Goal: Information Seeking & Learning: Learn about a topic

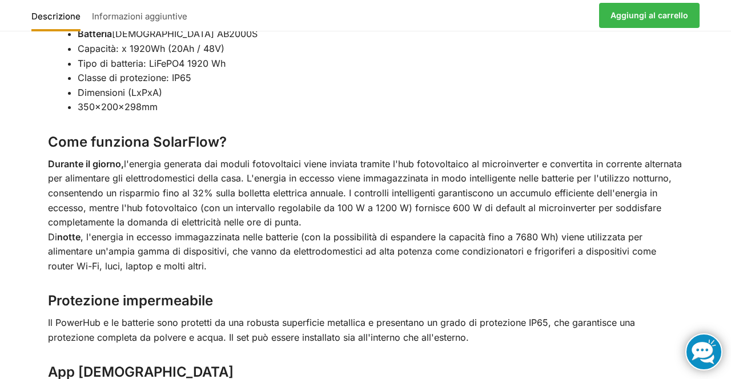
scroll to position [1699, 0]
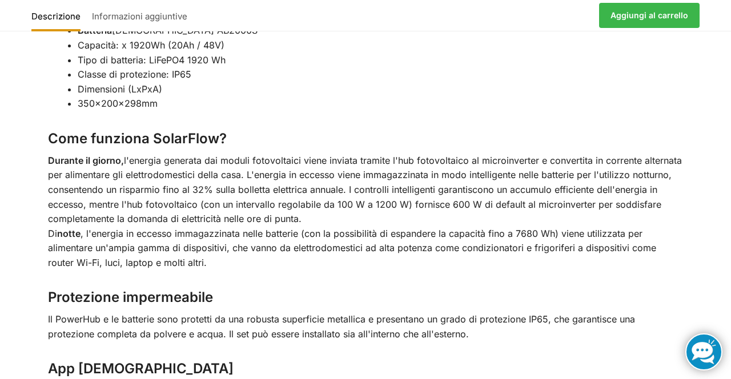
click at [700, 304] on div "Utilizza l'elettricità prodotta di giorno anche di notte. Con una potenza massi…" at bounding box center [365, 8] width 683 height 1458
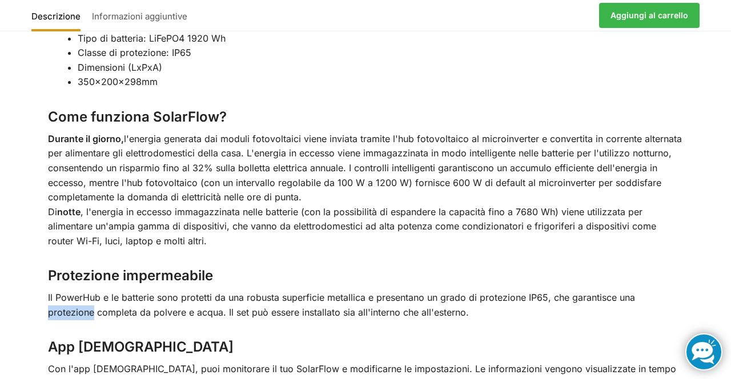
scroll to position [1723, 0]
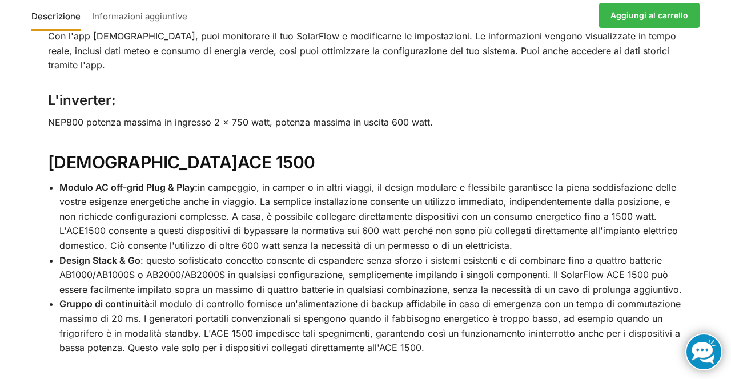
scroll to position [2063, 0]
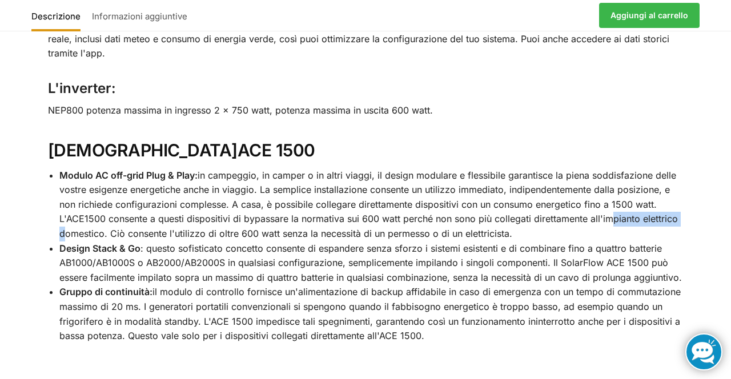
click at [557, 79] on h3 "L'inverter:" at bounding box center [366, 89] width 636 height 20
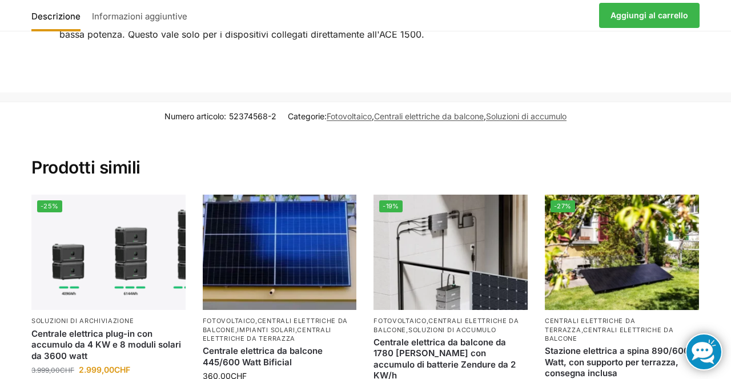
scroll to position [2368, 0]
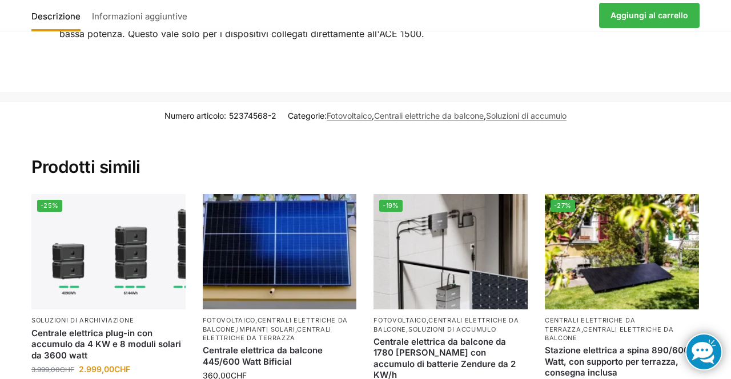
click at [336, 129] on h2 "Prodotti simili" at bounding box center [365, 153] width 668 height 49
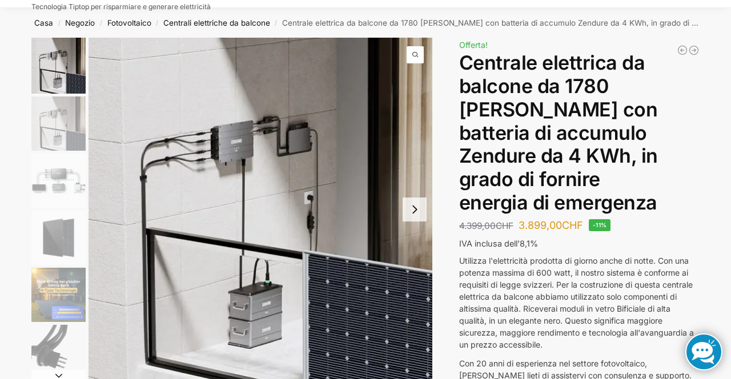
scroll to position [0, 0]
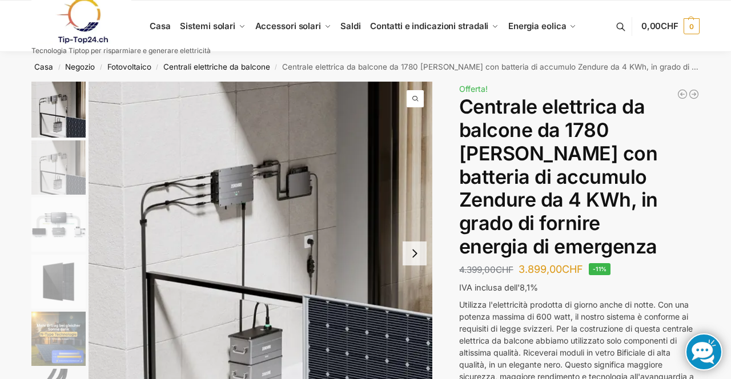
click at [69, 236] on img "3 / 11" at bounding box center [58, 225] width 54 height 54
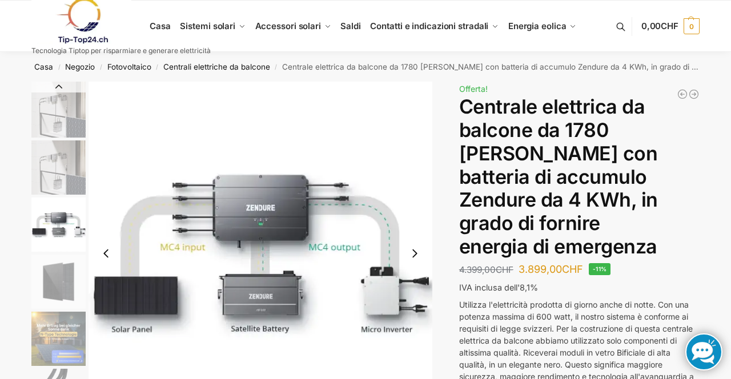
click at [71, 284] on img "4 / 11" at bounding box center [58, 282] width 54 height 54
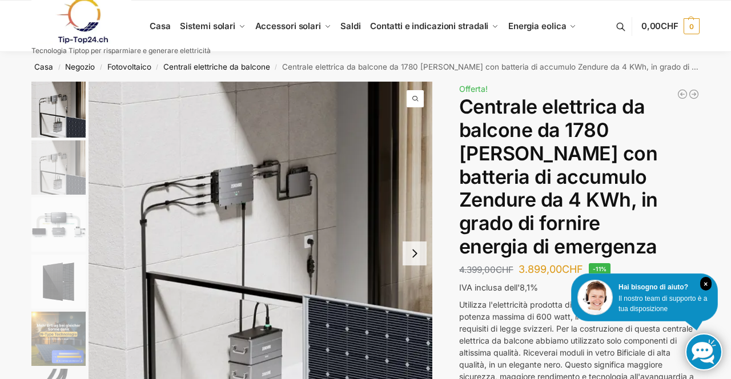
click at [67, 345] on img "5 / 11" at bounding box center [58, 339] width 54 height 54
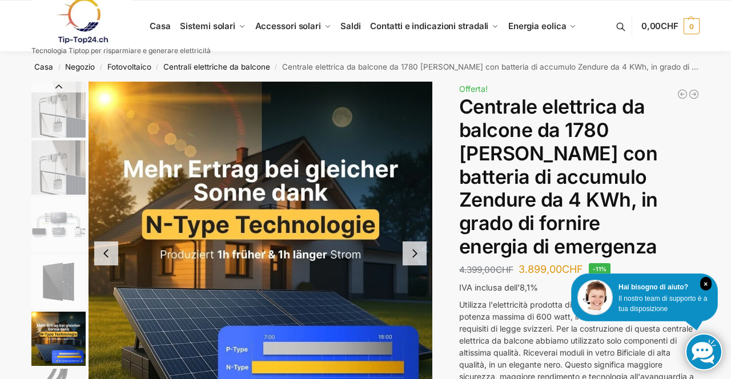
click at [63, 117] on img "1 / 11" at bounding box center [58, 110] width 54 height 56
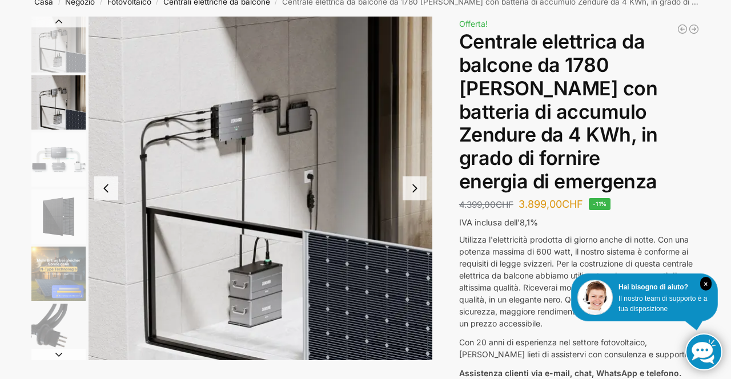
scroll to position [65, 0]
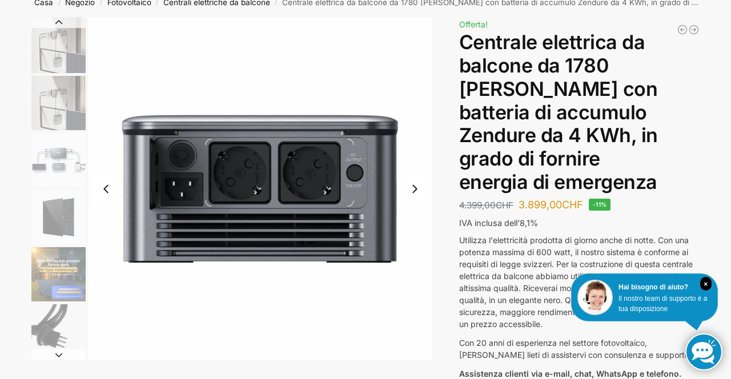
click at [429, 206] on img "7 / 11" at bounding box center [261, 188] width 344 height 343
click at [433, 201] on div at bounding box center [432, 195] width 687 height 356
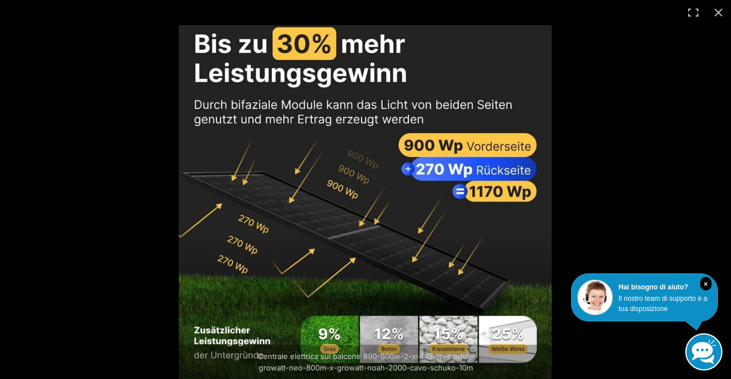
click at [479, 190] on img at bounding box center [365, 203] width 373 height 356
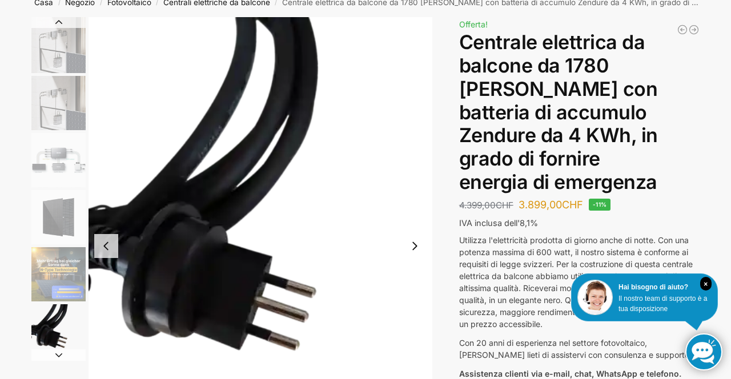
click at [70, 108] on img "2 / 11" at bounding box center [58, 103] width 54 height 54
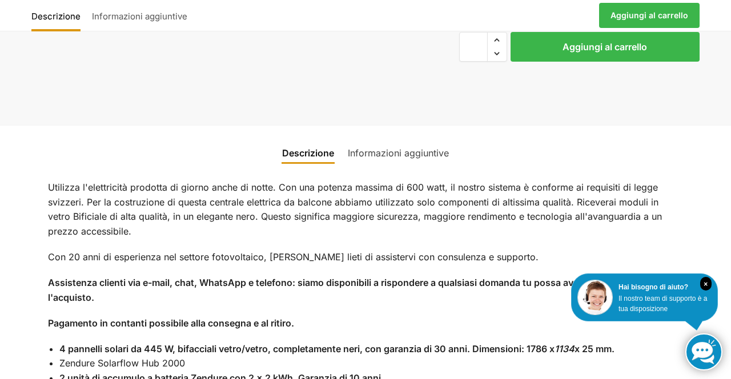
scroll to position [813, 0]
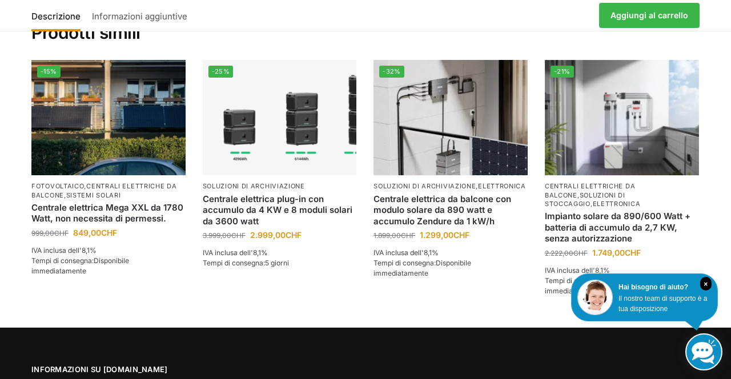
scroll to position [2502, 0]
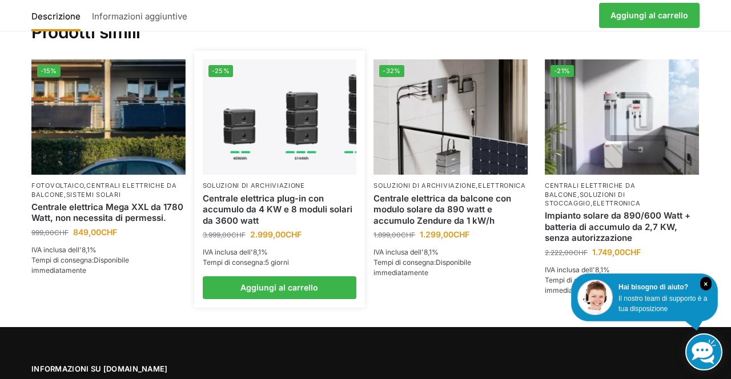
click at [281, 113] on img at bounding box center [280, 116] width 154 height 115
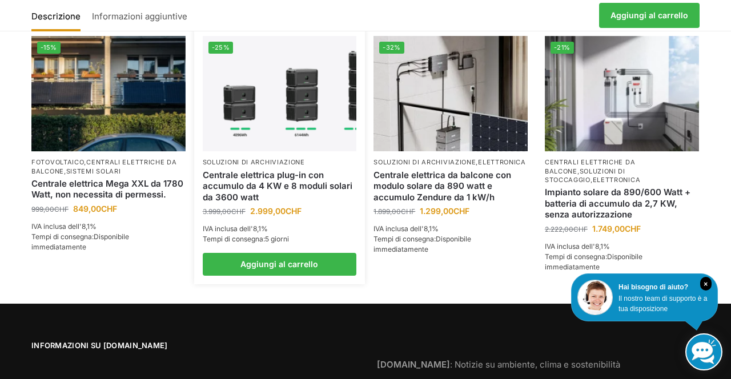
scroll to position [2539, 0]
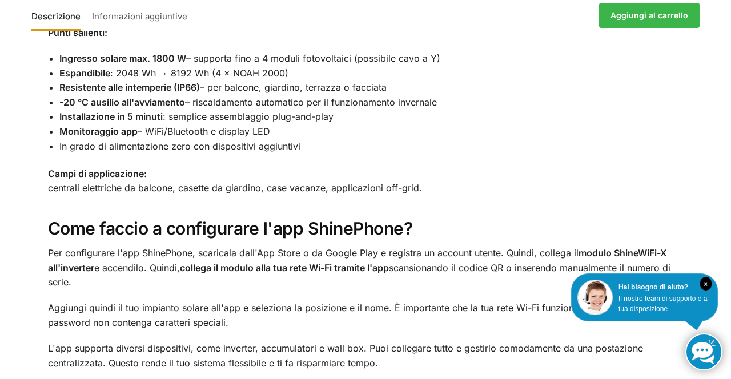
scroll to position [1689, 0]
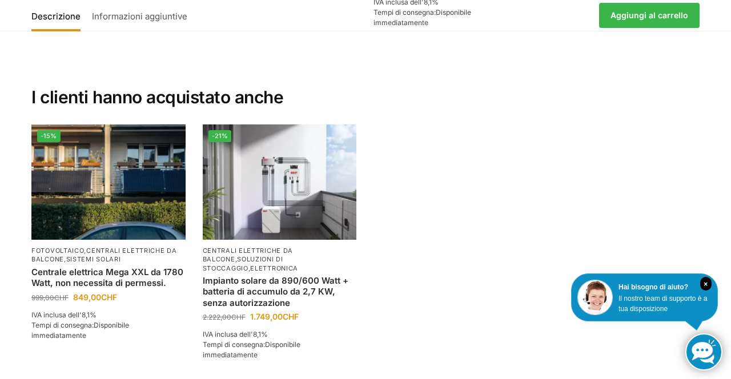
scroll to position [2431, 0]
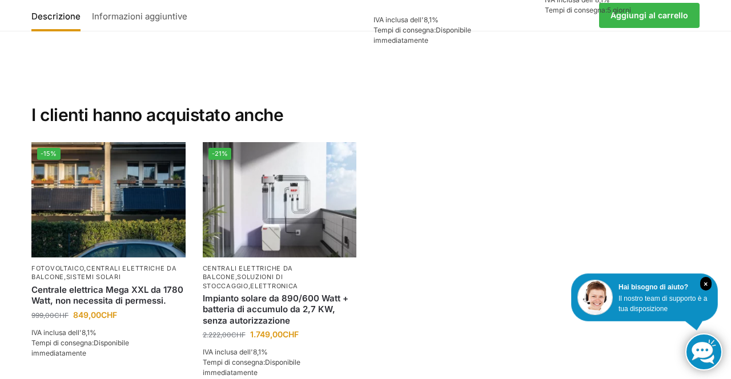
click at [135, 27] on link "Informazioni aggiuntive" at bounding box center [139, 15] width 107 height 27
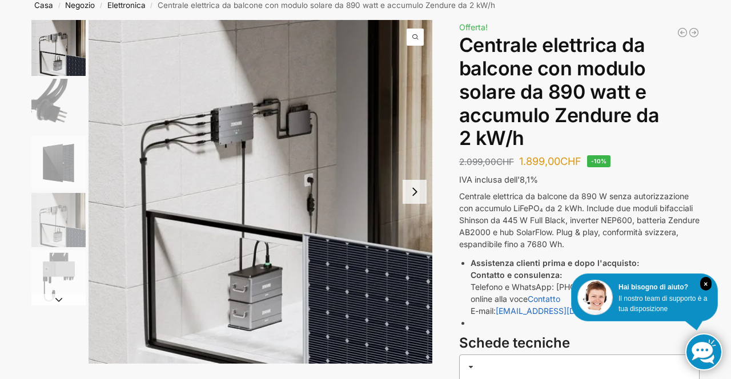
scroll to position [0, 0]
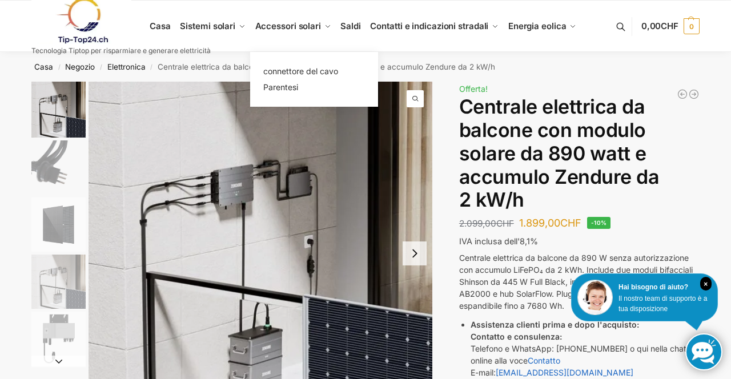
click at [282, 30] on font "Accessori solari" at bounding box center [288, 26] width 66 height 11
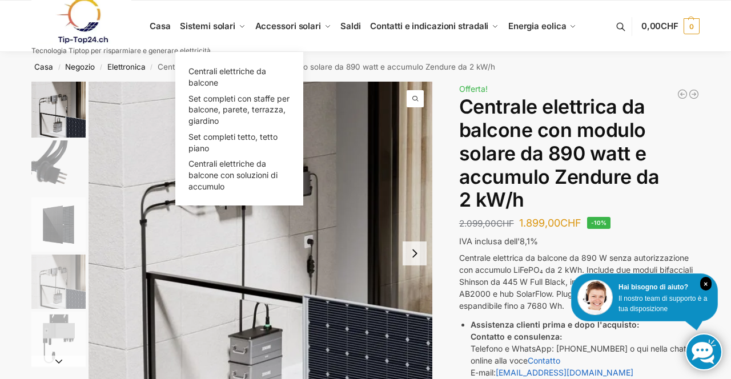
click at [220, 39] on link "Sistemi solari" at bounding box center [212, 26] width 75 height 51
click at [219, 25] on font "Sistemi solari" at bounding box center [207, 26] width 55 height 11
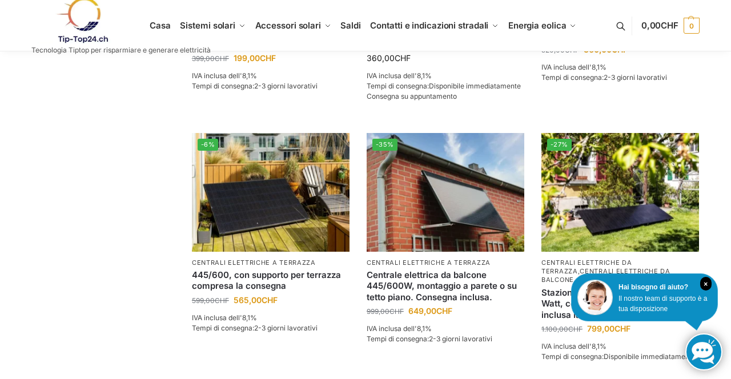
scroll to position [490, 0]
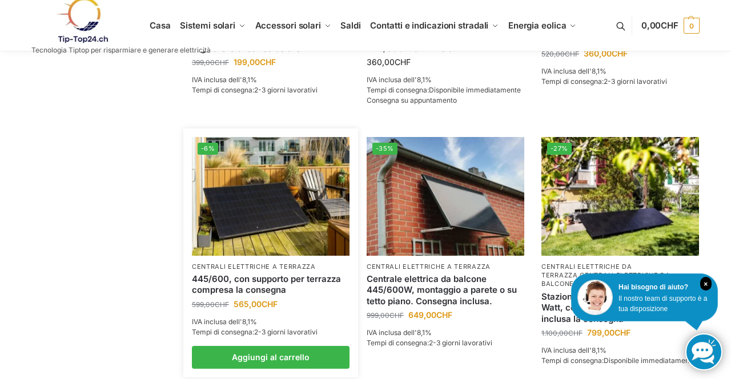
click at [270, 201] on img at bounding box center [271, 196] width 158 height 118
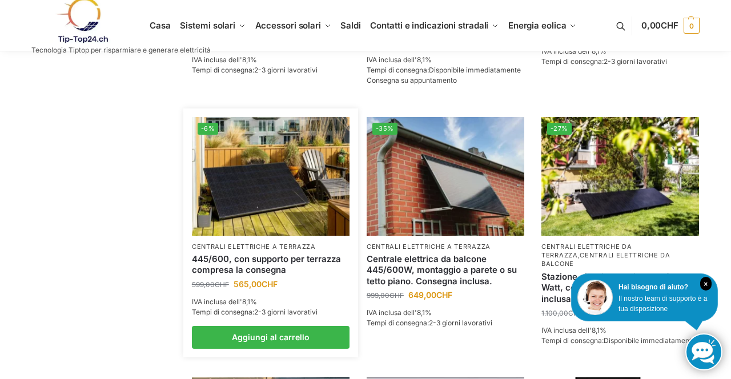
scroll to position [526, 0]
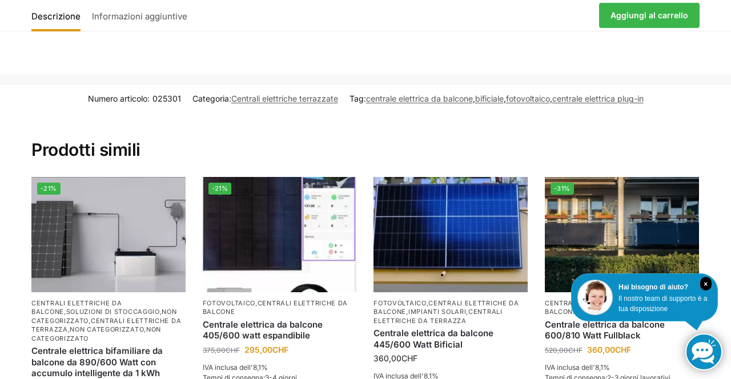
scroll to position [4995, 0]
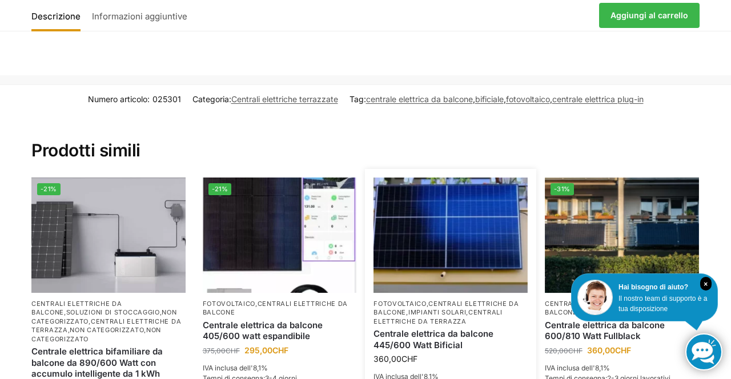
click at [478, 213] on img at bounding box center [451, 235] width 154 height 115
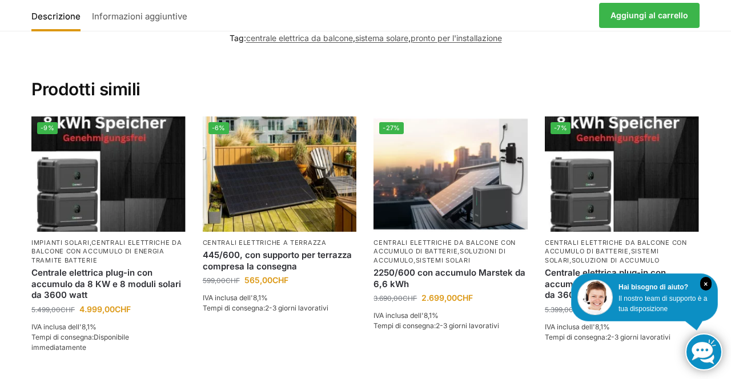
scroll to position [1870, 0]
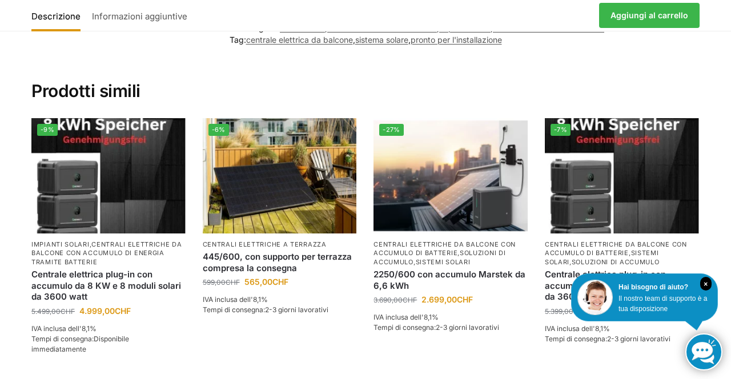
click at [717, 322] on div "× Hai bisogno di aiuto? Il nostro team di supporto è a tua disposizione" at bounding box center [644, 298] width 147 height 48
click at [152, 34] on div "Numero articolo: 12563478 Categorie: Fotovoltaico , Centrali elettriche da balc…" at bounding box center [365, 33] width 731 height 40
click at [161, 15] on font "Informazioni aggiuntive" at bounding box center [139, 16] width 95 height 11
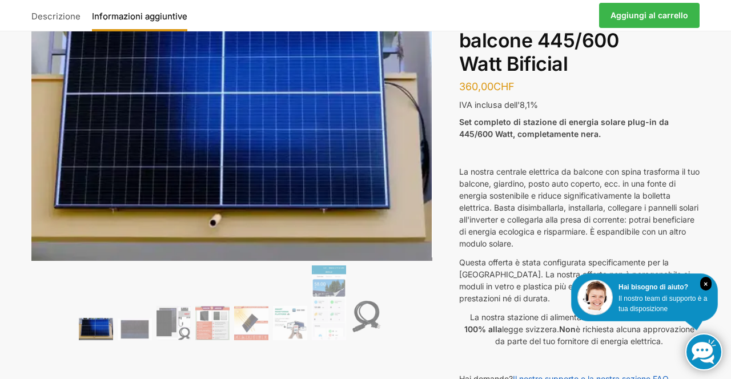
scroll to position [0, 0]
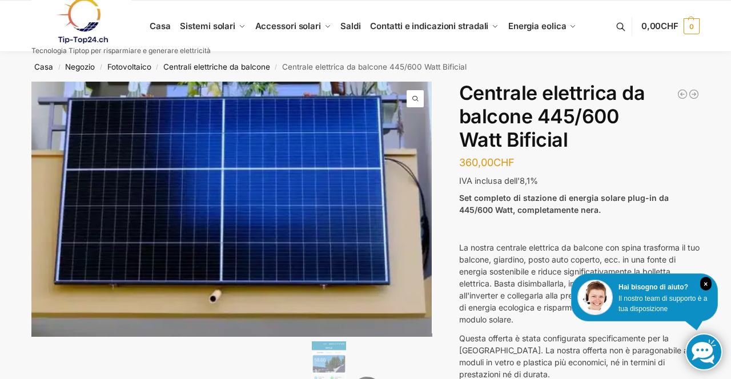
click at [86, 70] on font "Negozio" at bounding box center [80, 66] width 30 height 9
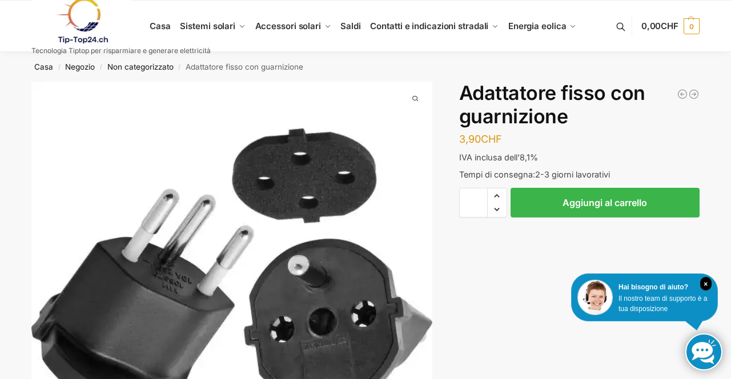
click at [278, 69] on font "Adattatore fisso con guarnizione" at bounding box center [245, 66] width 118 height 9
click at [246, 70] on font "Adattatore fisso con guarnizione" at bounding box center [245, 66] width 118 height 9
click at [143, 82] on img "1 / 1" at bounding box center [231, 282] width 401 height 401
click at [90, 70] on font "Negozio" at bounding box center [80, 66] width 30 height 9
click at [50, 69] on font "Casa" at bounding box center [43, 66] width 19 height 9
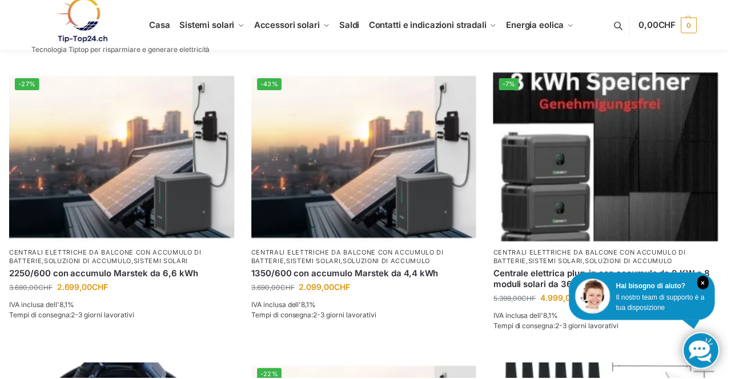
scroll to position [480, 0]
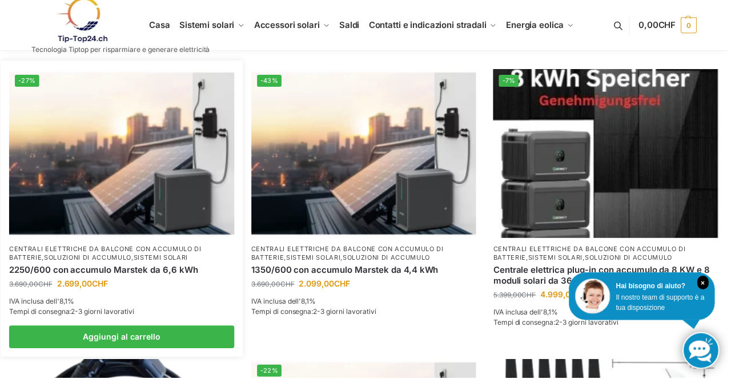
click at [158, 165] on img at bounding box center [122, 155] width 226 height 170
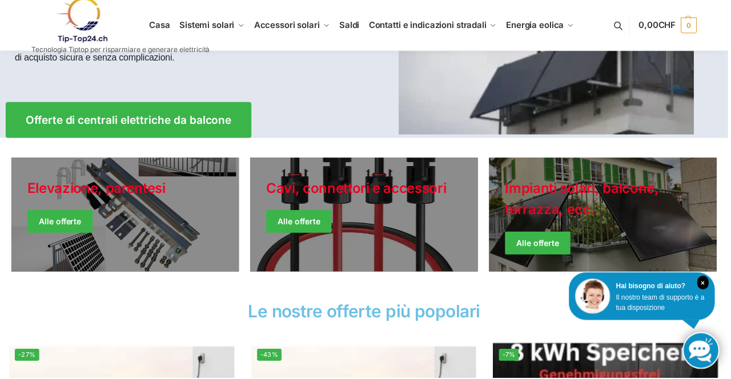
scroll to position [207, 0]
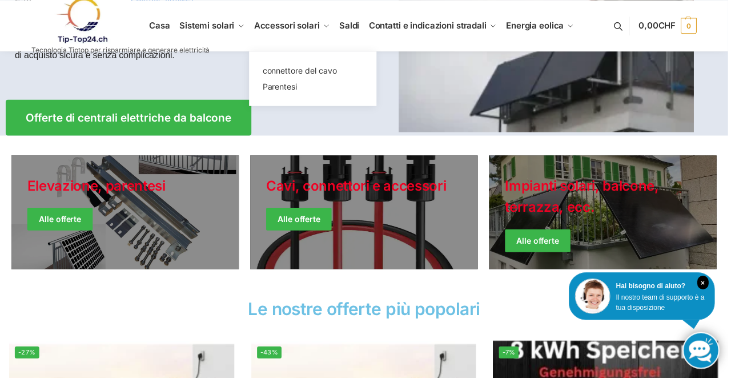
click at [293, 30] on font "Accessori solari" at bounding box center [288, 25] width 66 height 11
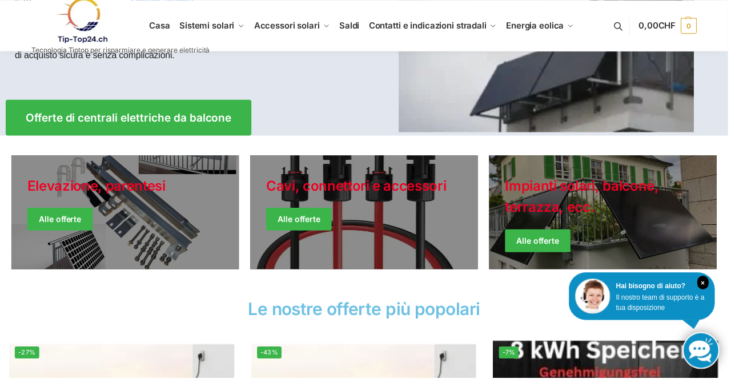
click at [660, 227] on link "Giacche invernali" at bounding box center [605, 213] width 228 height 114
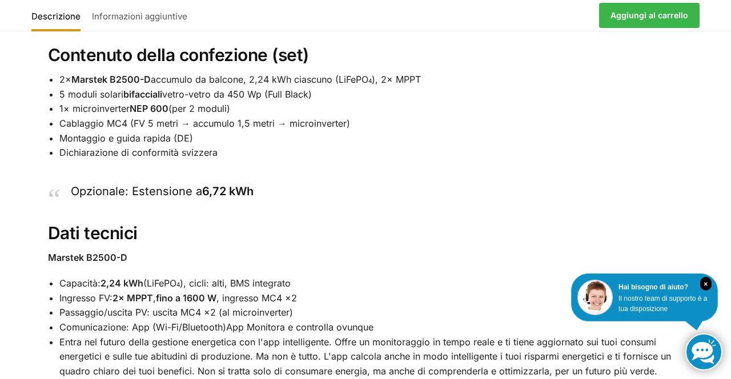
scroll to position [1046, 0]
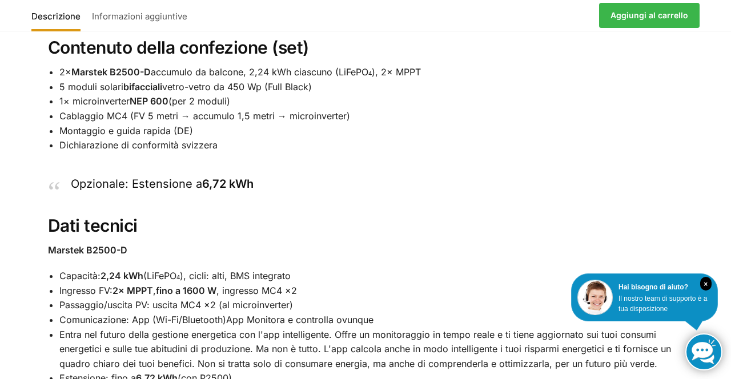
click at [610, 250] on div "Set di centrali elettriche da balcone – Marstek B2500-D con accumulo (2x 2,24 k…" at bounding box center [365, 167] width 683 height 1126
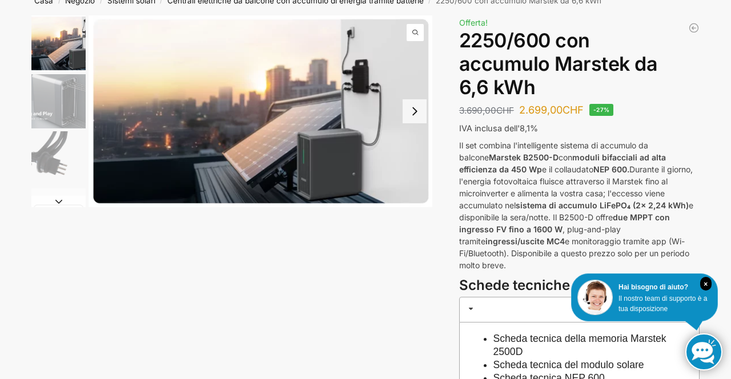
scroll to position [0, 0]
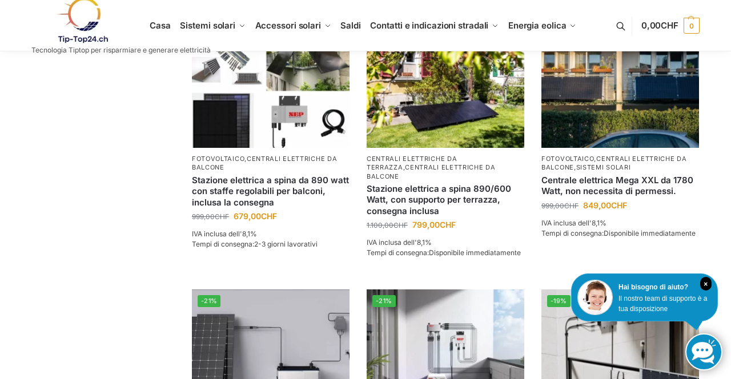
scroll to position [780, 0]
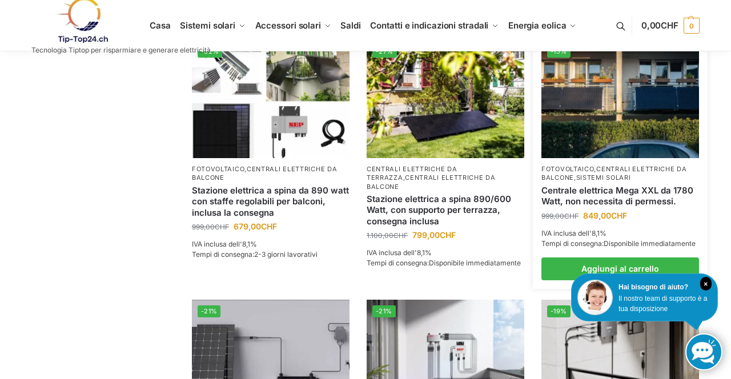
click at [628, 121] on img at bounding box center [620, 99] width 158 height 118
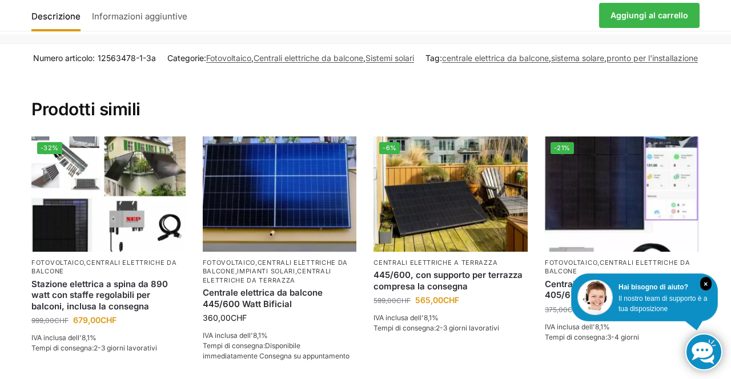
scroll to position [1834, 0]
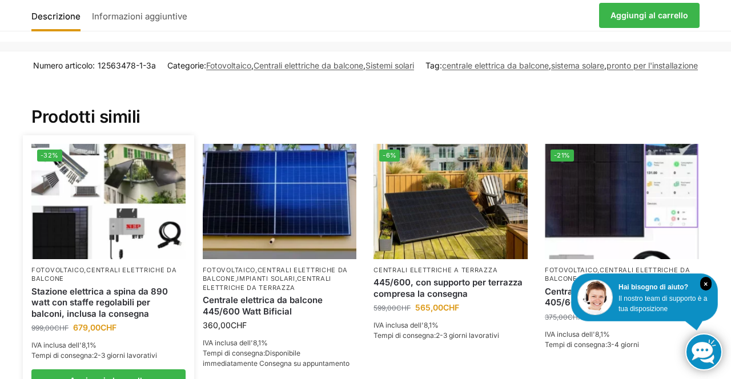
click at [141, 220] on img at bounding box center [108, 201] width 154 height 115
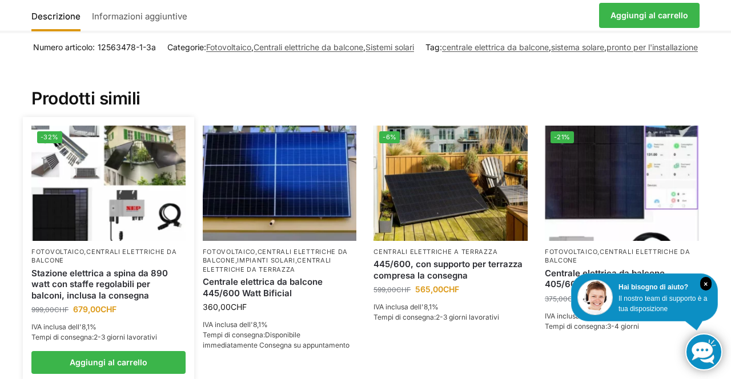
scroll to position [1871, 0]
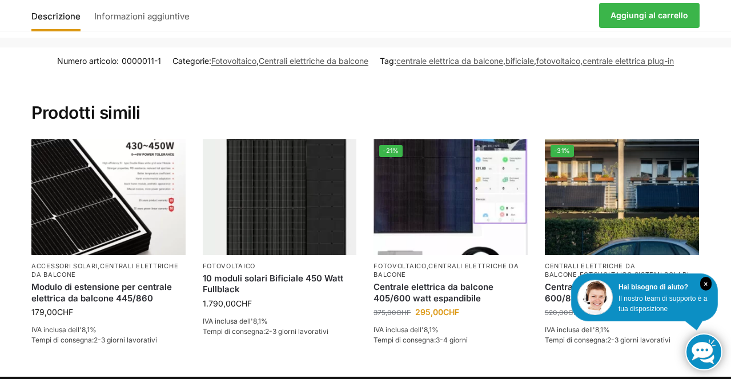
scroll to position [1590, 0]
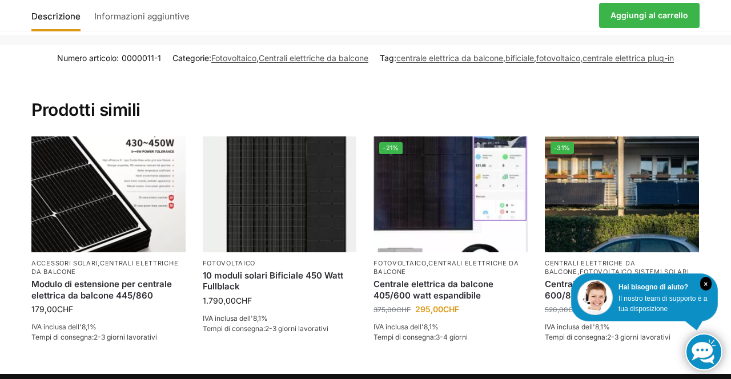
click at [160, 24] on link "Informazioni aggiuntive" at bounding box center [142, 15] width 107 height 27
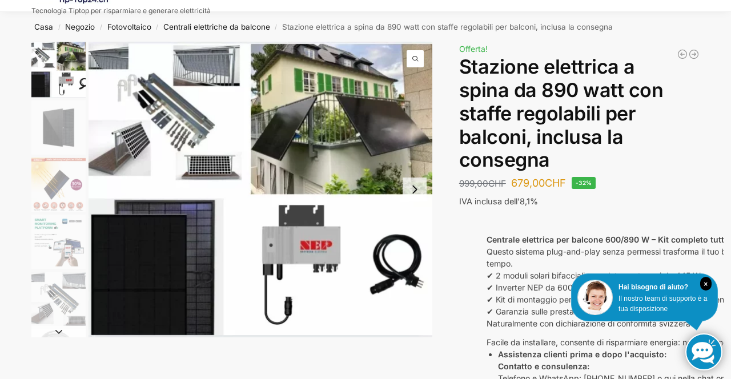
scroll to position [0, 0]
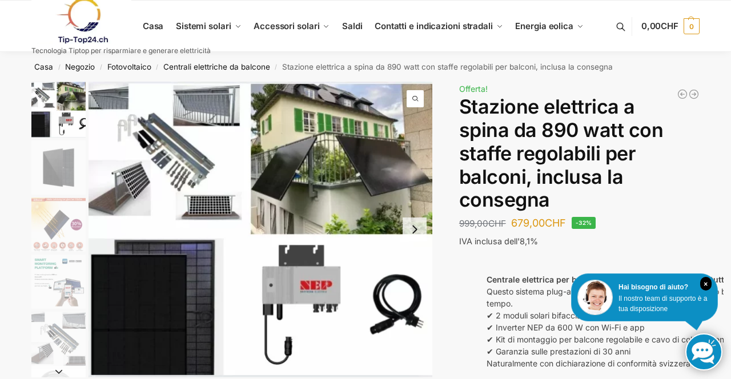
click at [148, 31] on link at bounding box center [120, 21] width 179 height 46
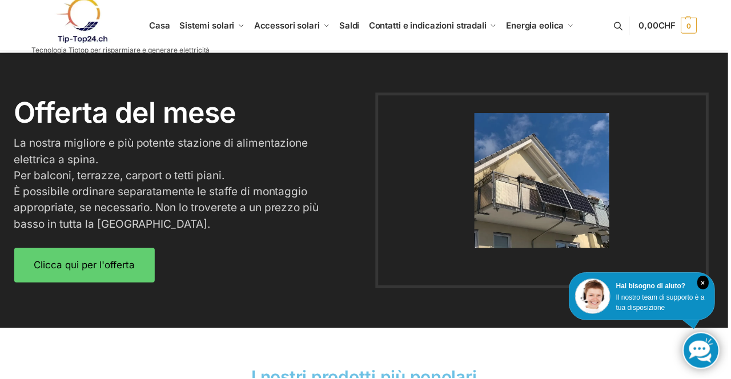
scroll to position [1395, 0]
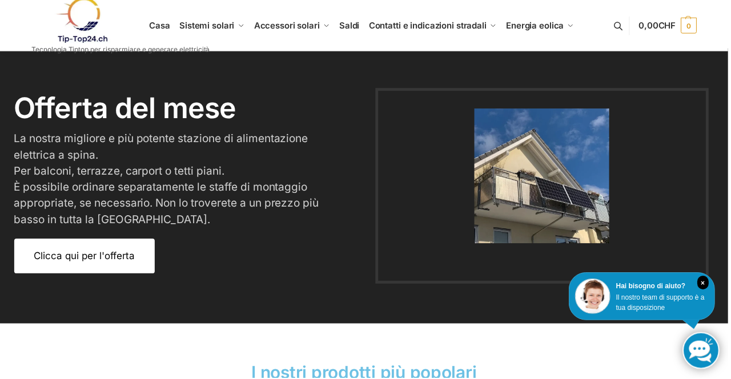
click at [126, 262] on font "Clicca qui per l'offerta" at bounding box center [84, 256] width 101 height 11
click at [118, 260] on font "Clicca qui per l'offerta" at bounding box center [84, 256] width 101 height 11
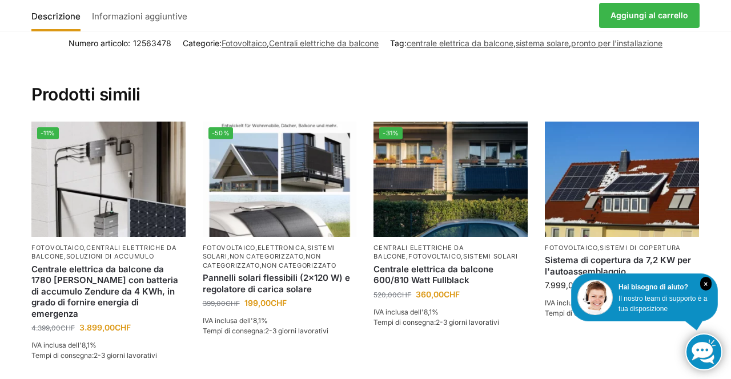
scroll to position [2879, 0]
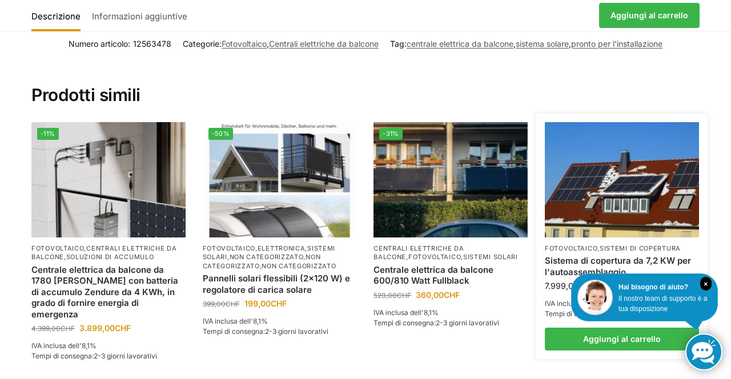
click at [634, 154] on img at bounding box center [622, 179] width 154 height 115
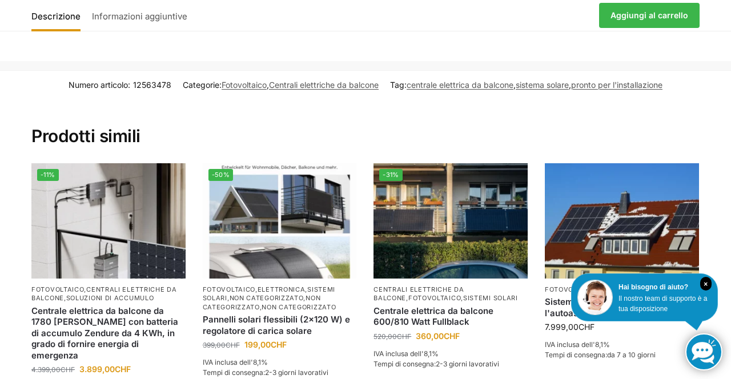
scroll to position [2915, 0]
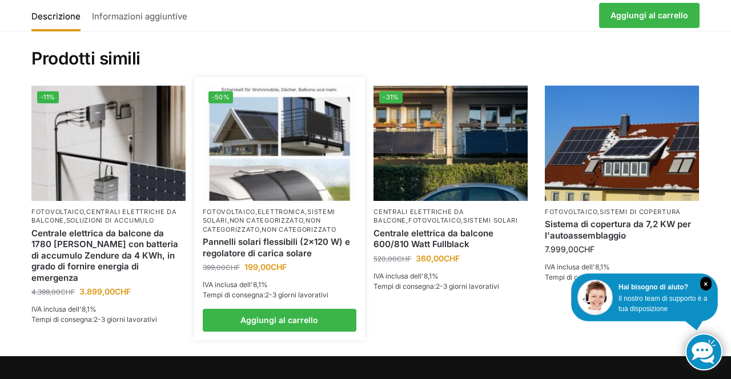
click at [280, 122] on img at bounding box center [280, 143] width 154 height 115
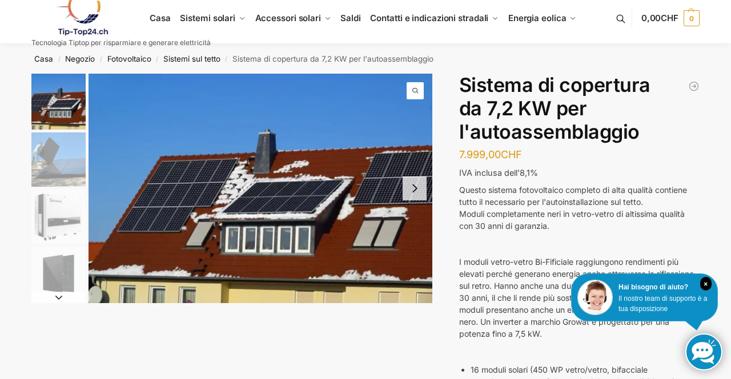
scroll to position [9, 0]
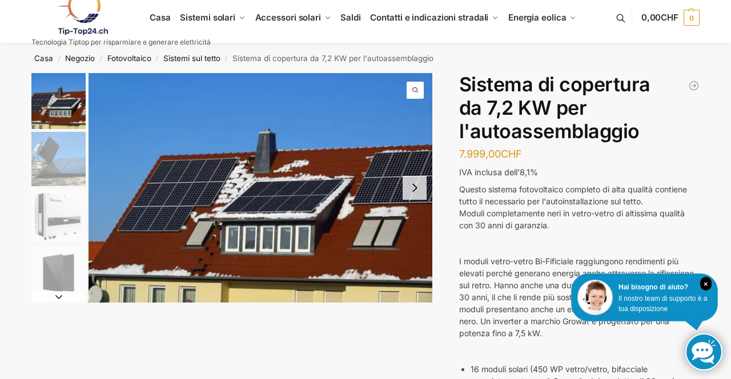
click at [67, 149] on img "2 / 7" at bounding box center [58, 159] width 54 height 54
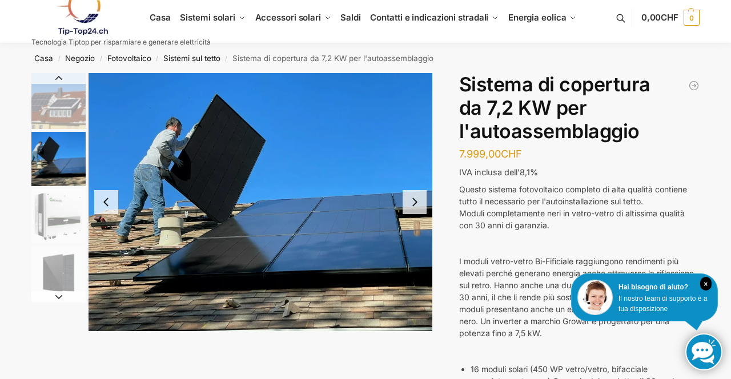
click at [67, 222] on img "3 / 7" at bounding box center [58, 216] width 54 height 54
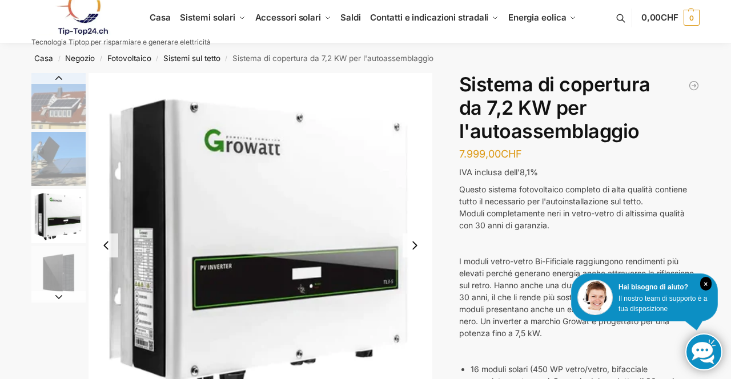
click at [66, 157] on img "2 / 7" at bounding box center [58, 159] width 54 height 54
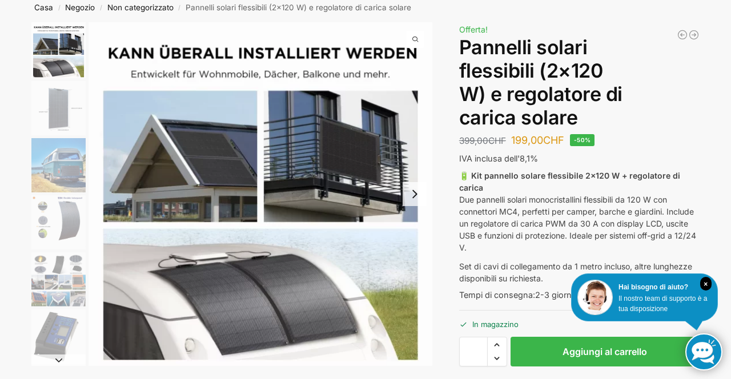
scroll to position [51, 0]
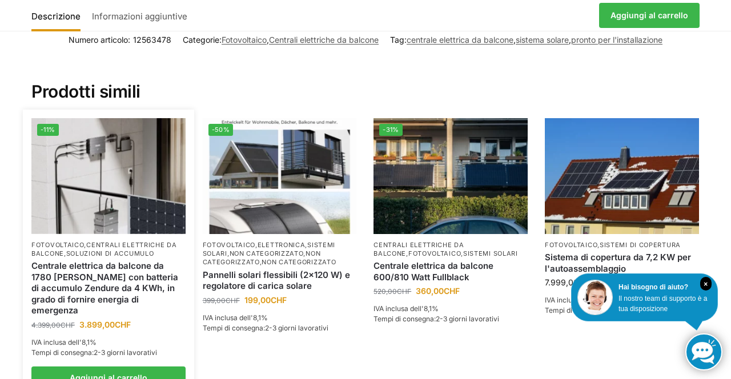
click at [115, 167] on img at bounding box center [108, 175] width 154 height 115
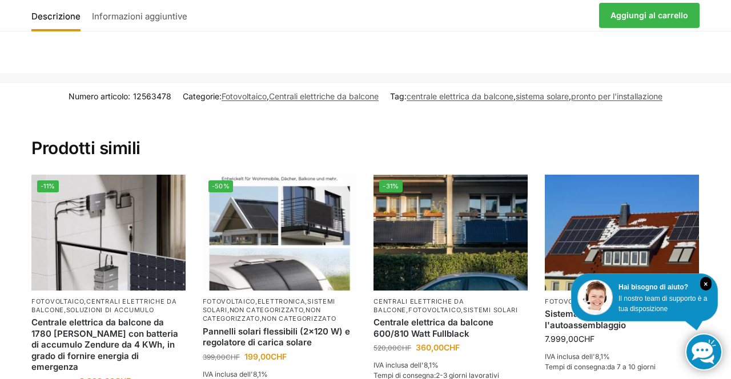
scroll to position [2876, 0]
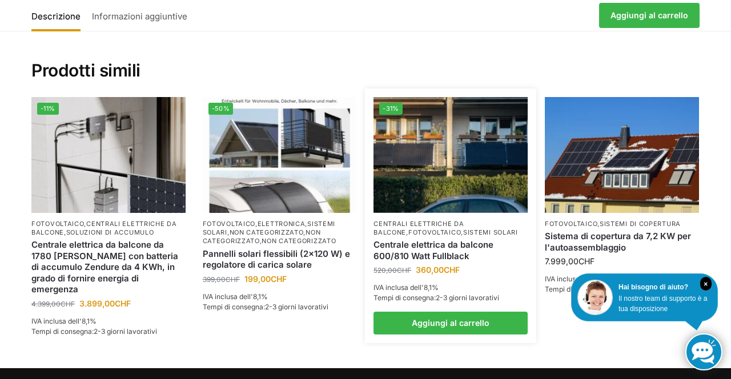
click at [472, 130] on img at bounding box center [451, 154] width 154 height 115
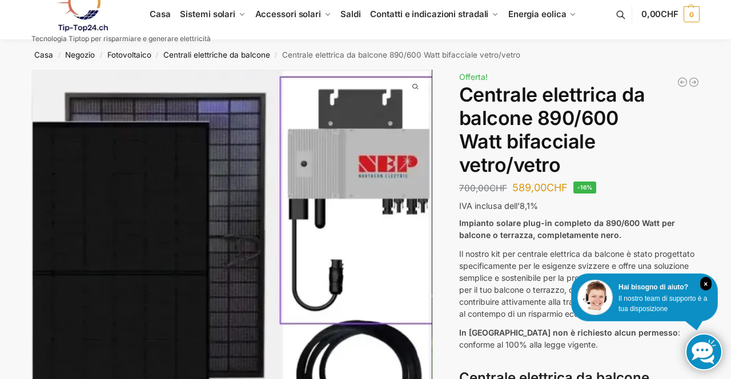
scroll to position [0, 0]
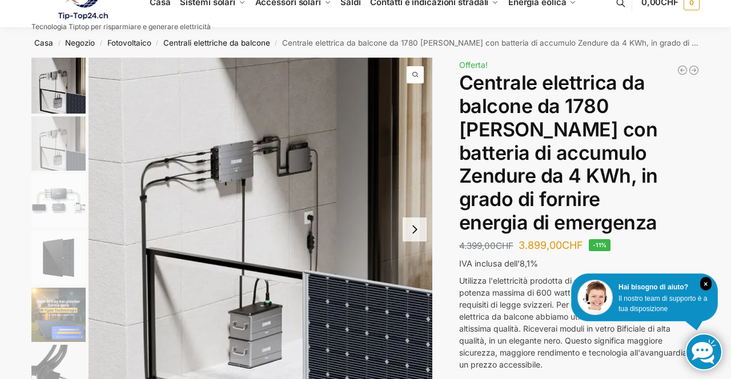
scroll to position [15, 0]
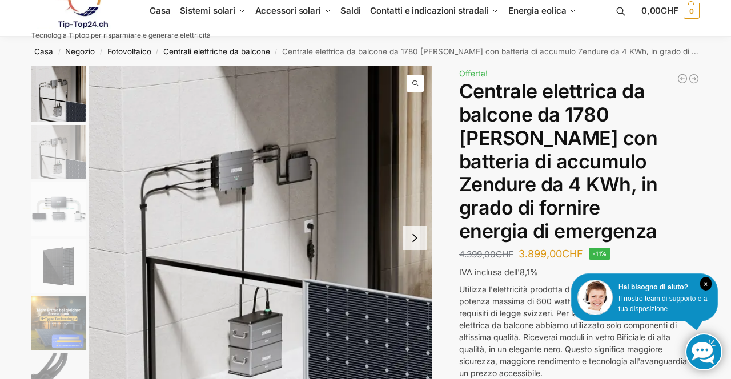
click at [67, 325] on img "5 / 11" at bounding box center [58, 323] width 54 height 54
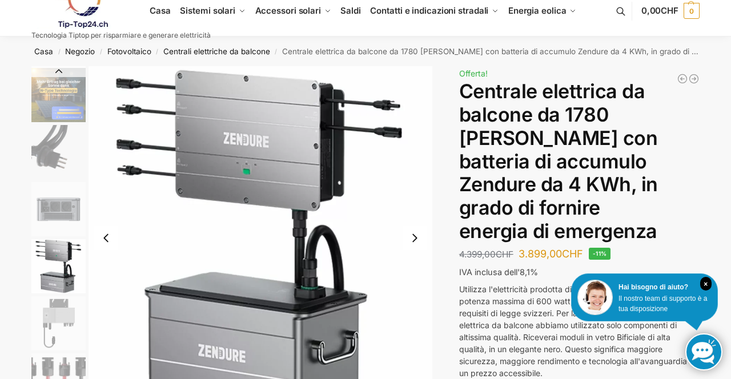
click at [62, 106] on img "5 / 11" at bounding box center [58, 95] width 54 height 54
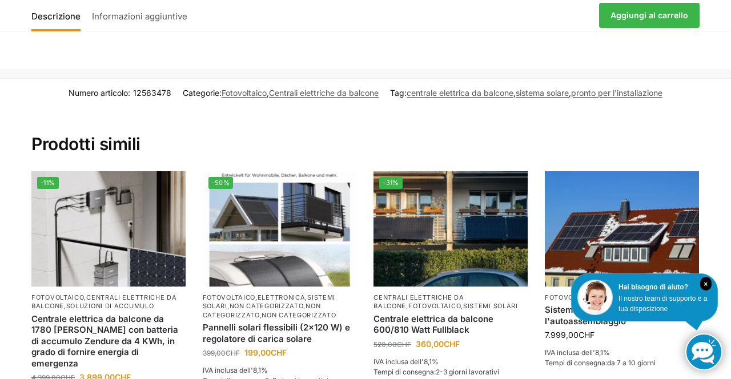
scroll to position [2855, 0]
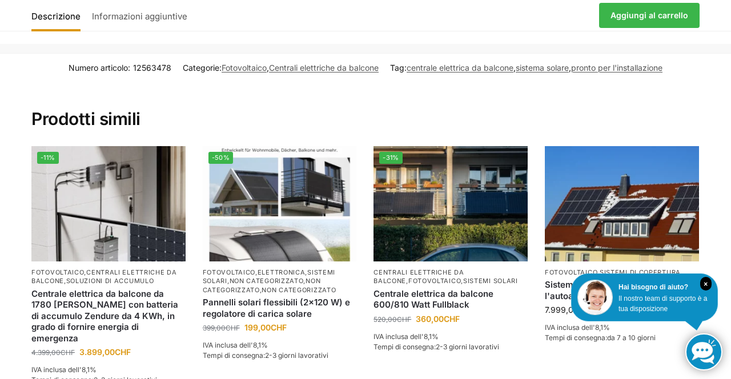
click at [731, 308] on section "Numero articolo: 12563478 Categorie: Fotovoltaico , Centrali elettriche da balc…" at bounding box center [365, 235] width 731 height 364
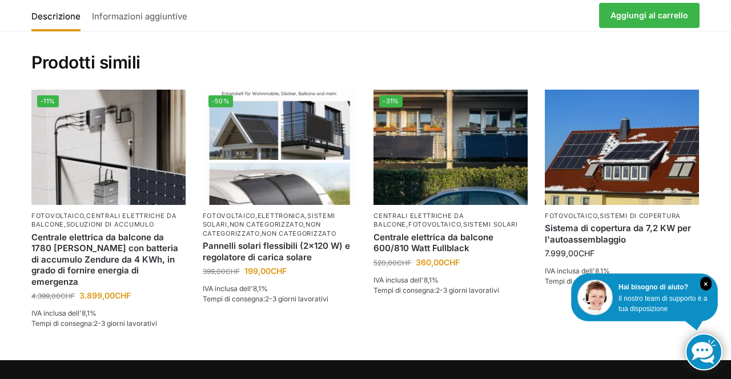
scroll to position [2913, 0]
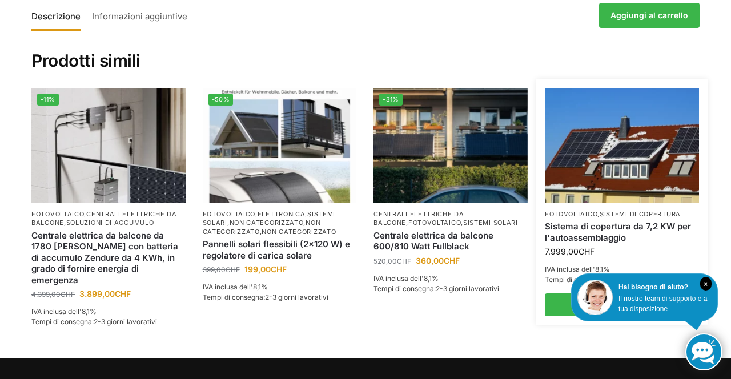
click at [629, 145] on img at bounding box center [622, 145] width 154 height 115
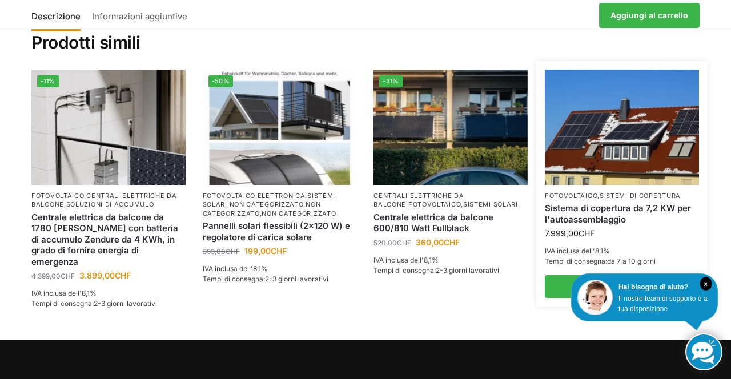
scroll to position [2950, 0]
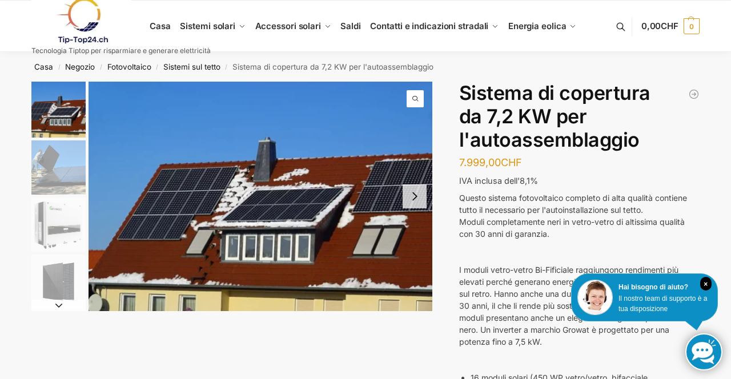
click at [67, 123] on img "1 / 7" at bounding box center [58, 110] width 54 height 56
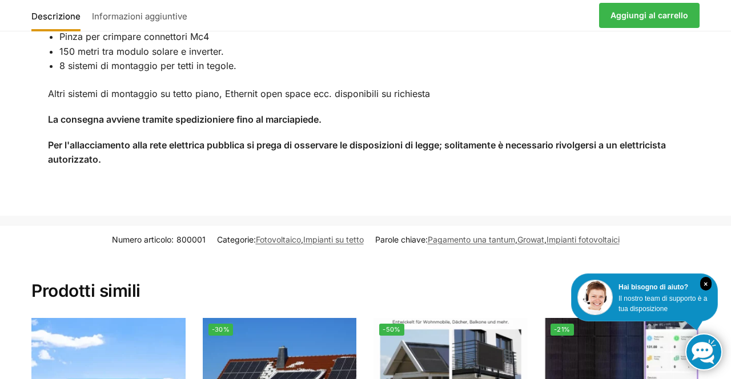
scroll to position [1170, 0]
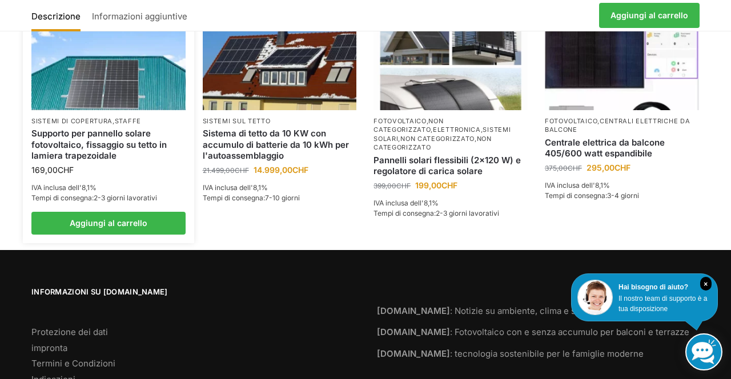
click at [121, 107] on img at bounding box center [108, 52] width 154 height 115
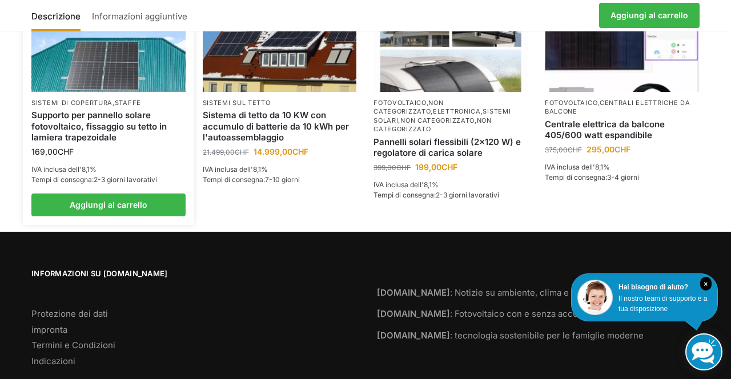
scroll to position [1202, 0]
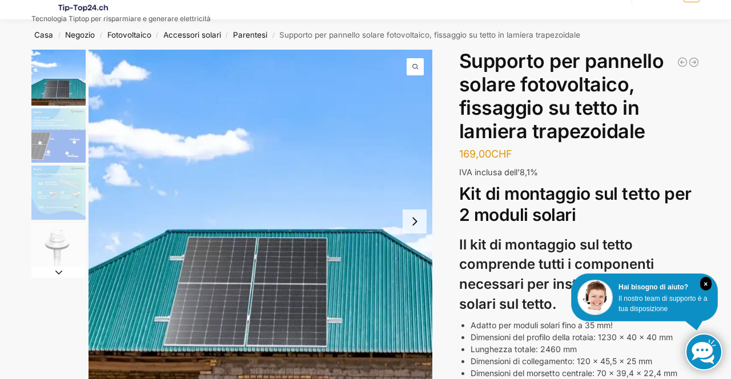
scroll to position [31, 0]
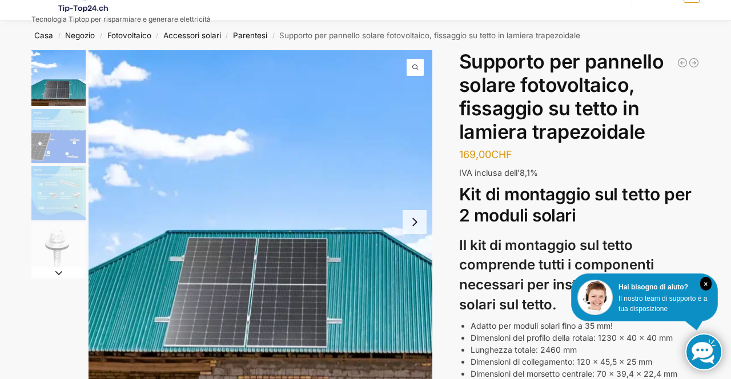
click at [70, 151] on img "2 / 4" at bounding box center [58, 136] width 54 height 54
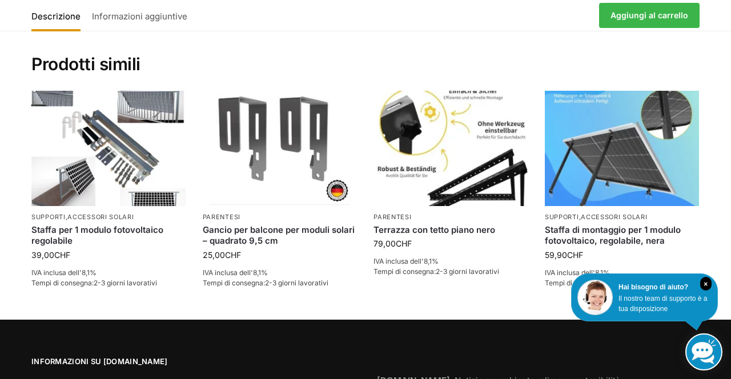
scroll to position [1846, 0]
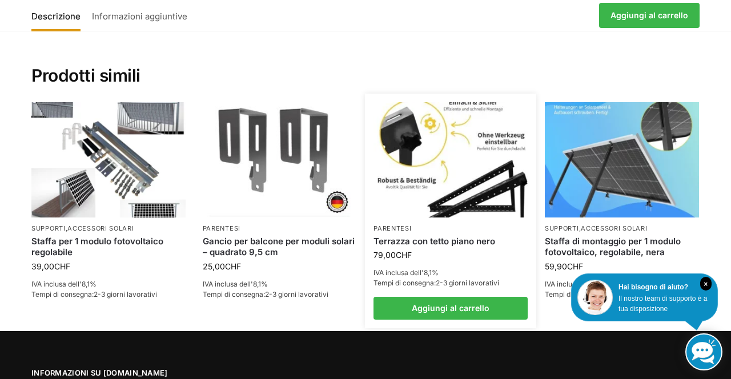
click at [448, 175] on img at bounding box center [451, 159] width 154 height 115
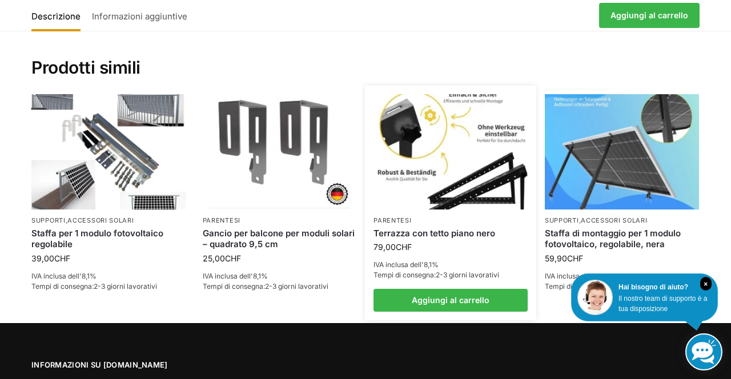
scroll to position [1883, 0]
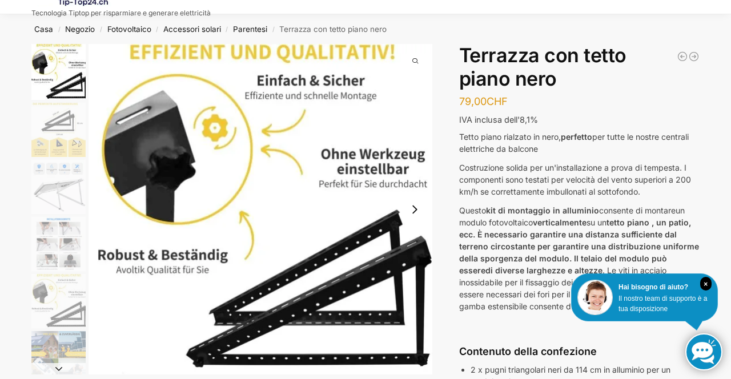
scroll to position [35, 0]
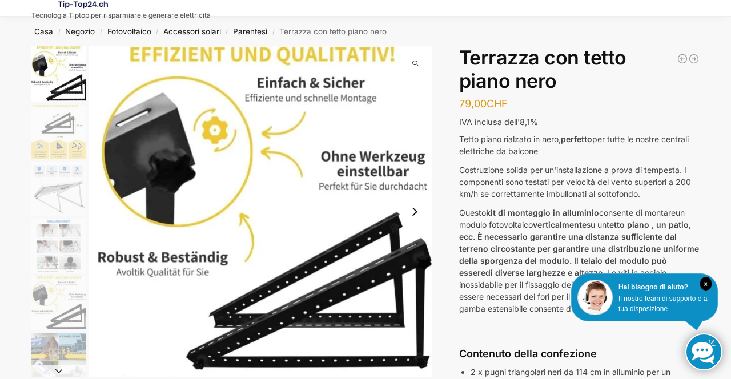
click at [55, 246] on img "4 / 6" at bounding box center [58, 246] width 54 height 54
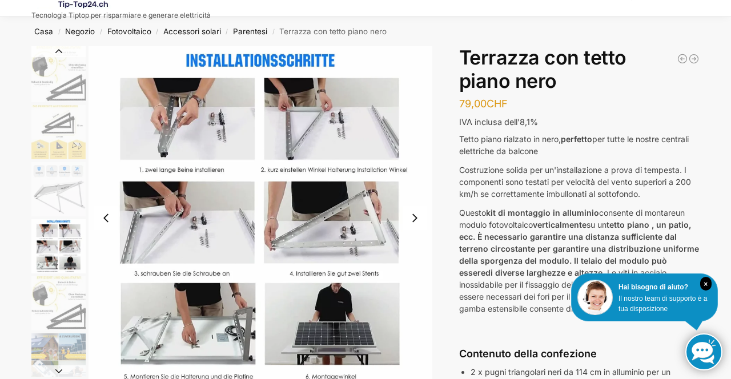
click at [73, 202] on img "3 / 6" at bounding box center [58, 189] width 54 height 54
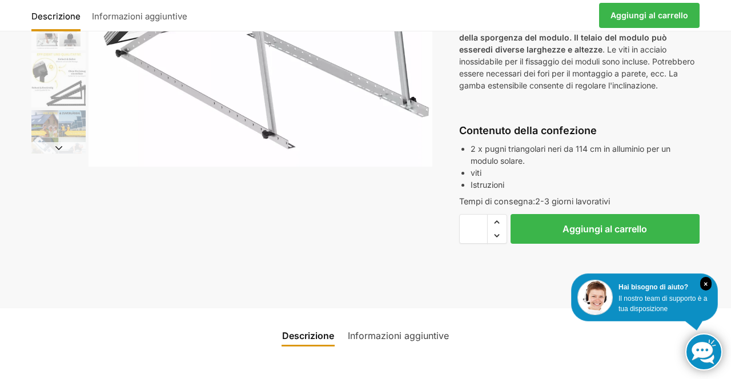
scroll to position [260, 0]
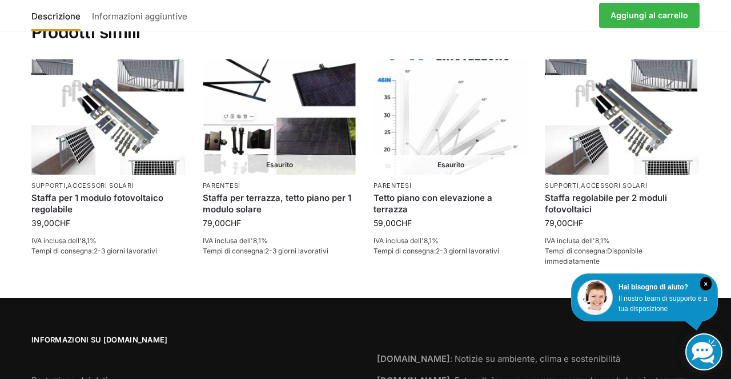
scroll to position [1166, 0]
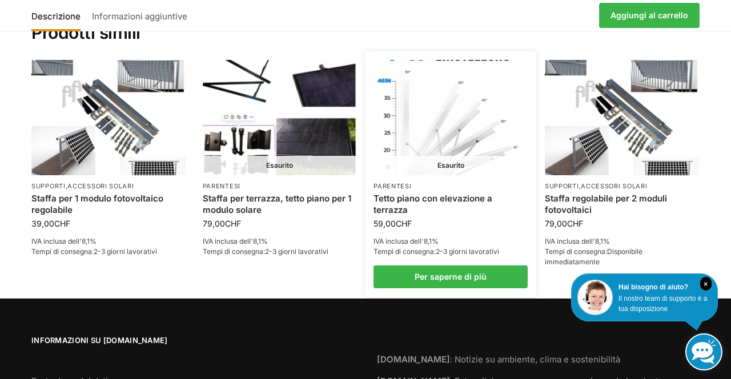
click at [456, 126] on img at bounding box center [451, 117] width 154 height 115
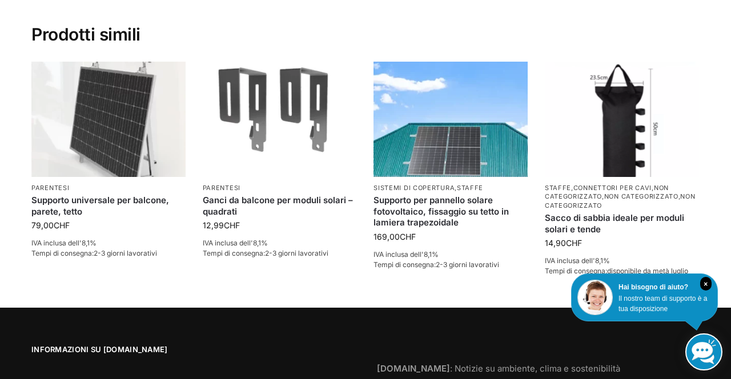
scroll to position [1214, 0]
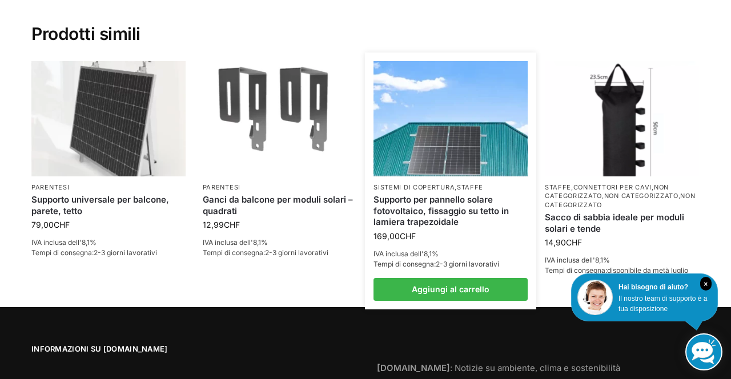
click at [452, 162] on img at bounding box center [451, 118] width 154 height 115
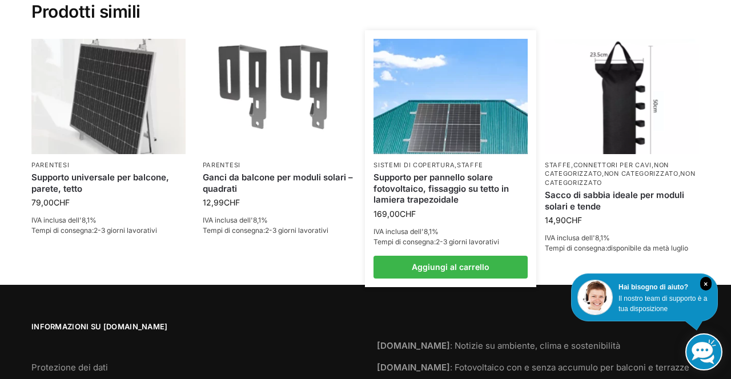
scroll to position [1251, 0]
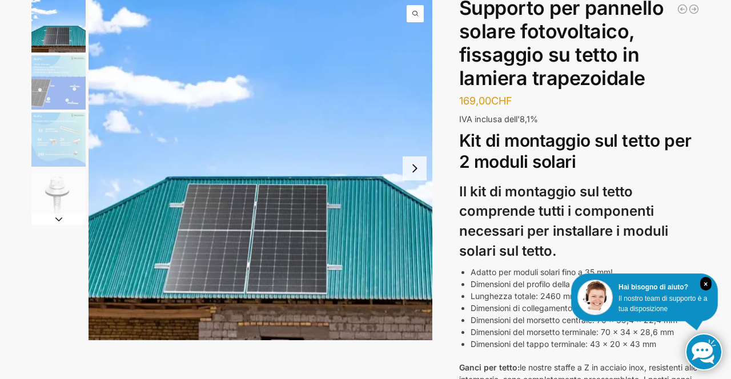
scroll to position [86, 0]
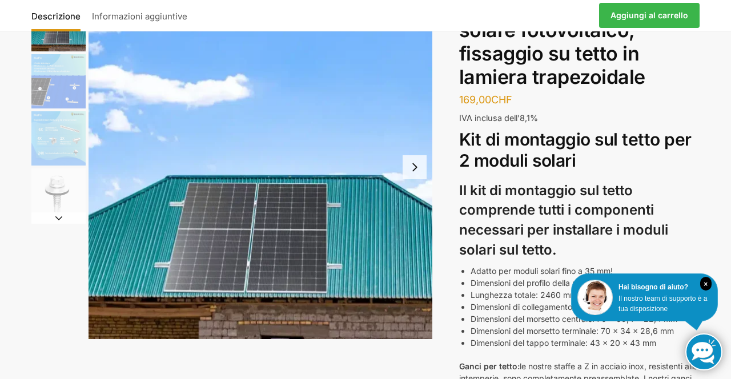
click at [58, 87] on img "2 / 4" at bounding box center [58, 81] width 54 height 54
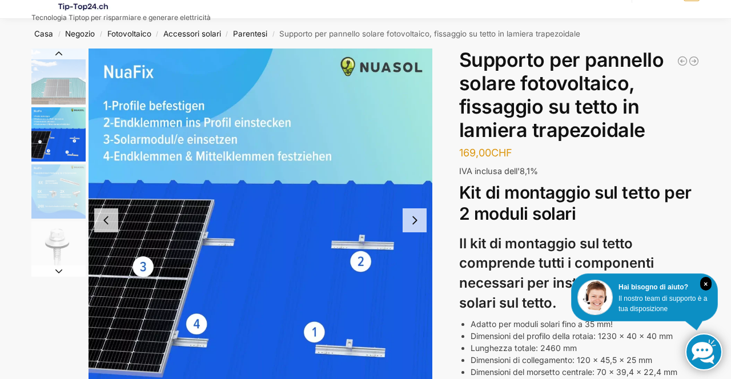
scroll to position [34, 0]
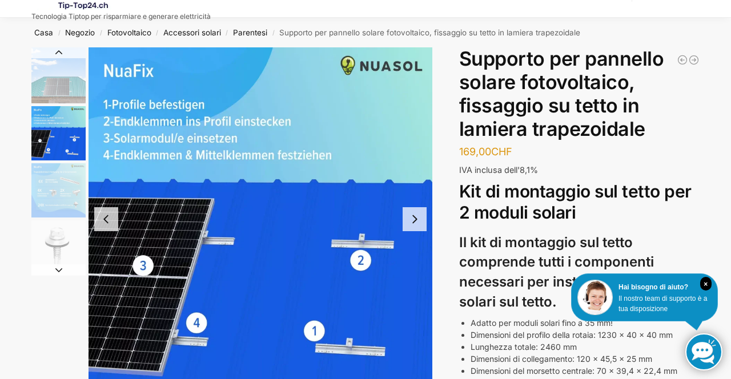
click at [66, 195] on img "3 / 4" at bounding box center [58, 190] width 54 height 54
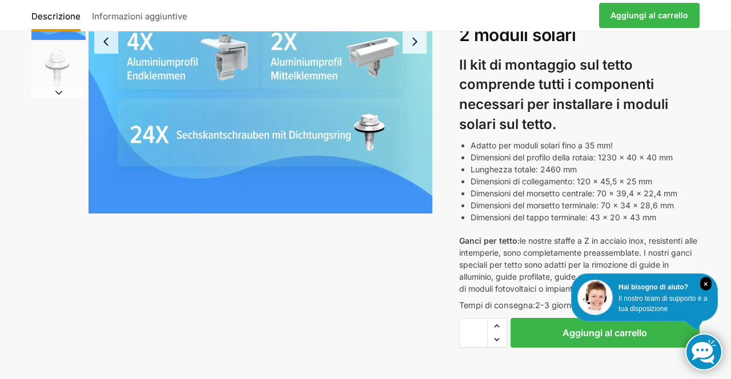
scroll to position [223, 0]
